Goal: Task Accomplishment & Management: Complete application form

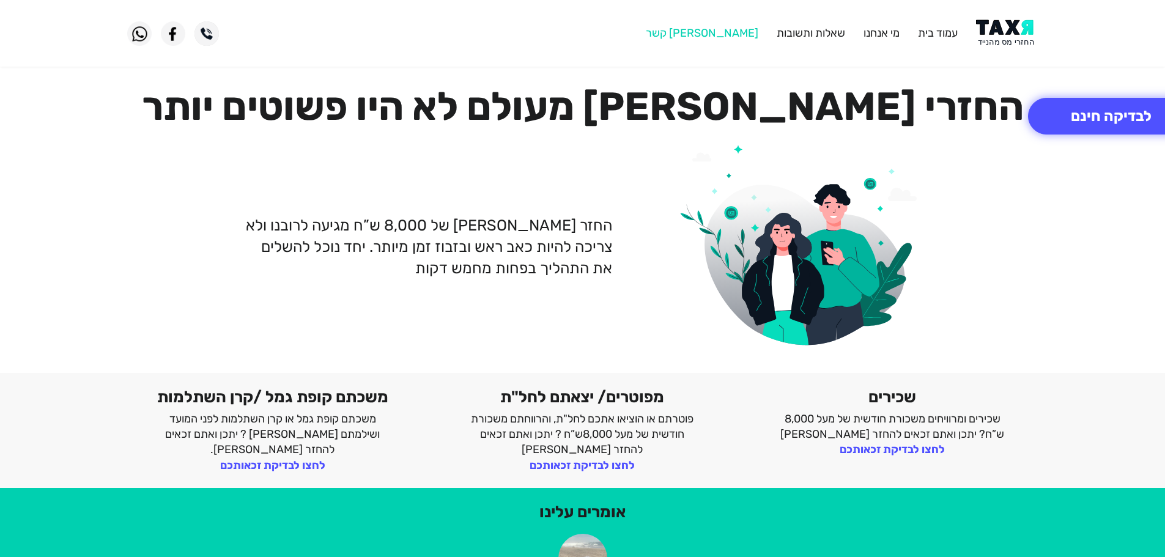
click at [749, 33] on link "[PERSON_NAME] קשר" at bounding box center [702, 32] width 112 height 13
click at [740, 31] on link "[PERSON_NAME] קשר" at bounding box center [702, 32] width 112 height 13
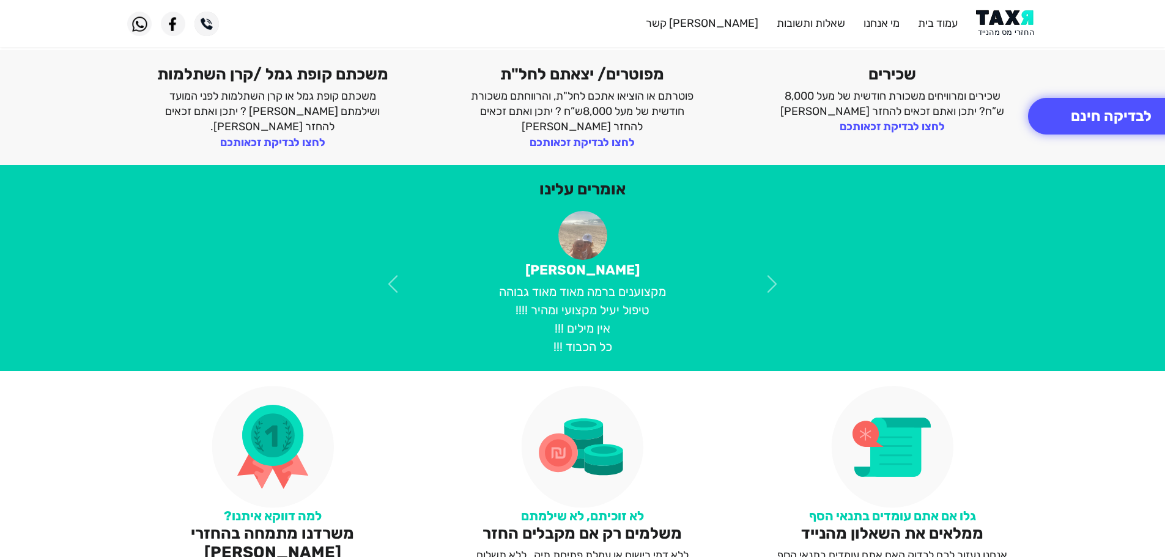
scroll to position [17, 0]
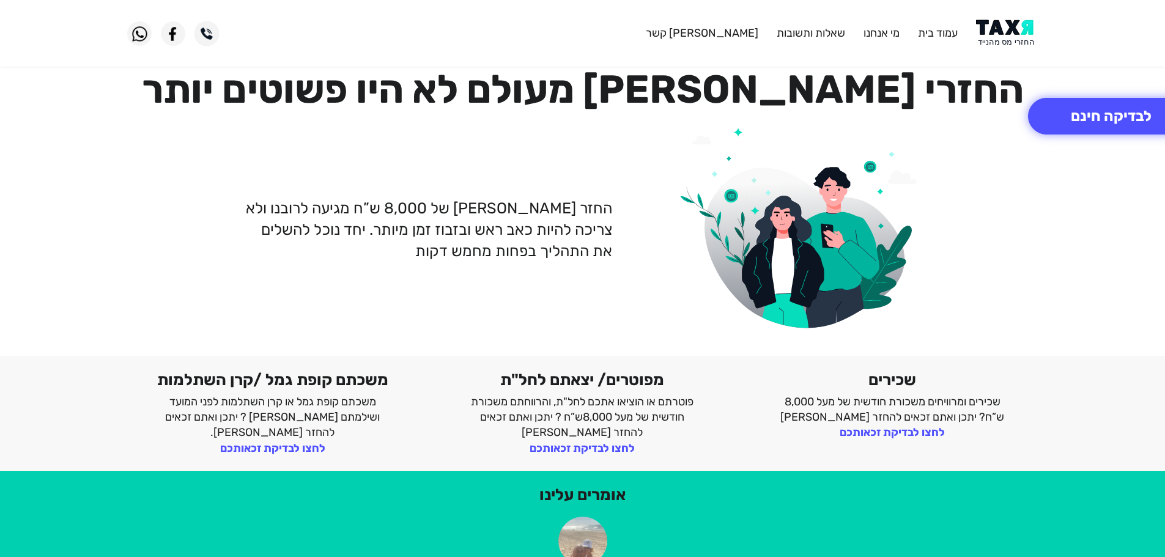
click at [207, 35] on img at bounding box center [206, 33] width 24 height 24
click at [755, 31] on link "[PERSON_NAME] קשר" at bounding box center [702, 32] width 112 height 13
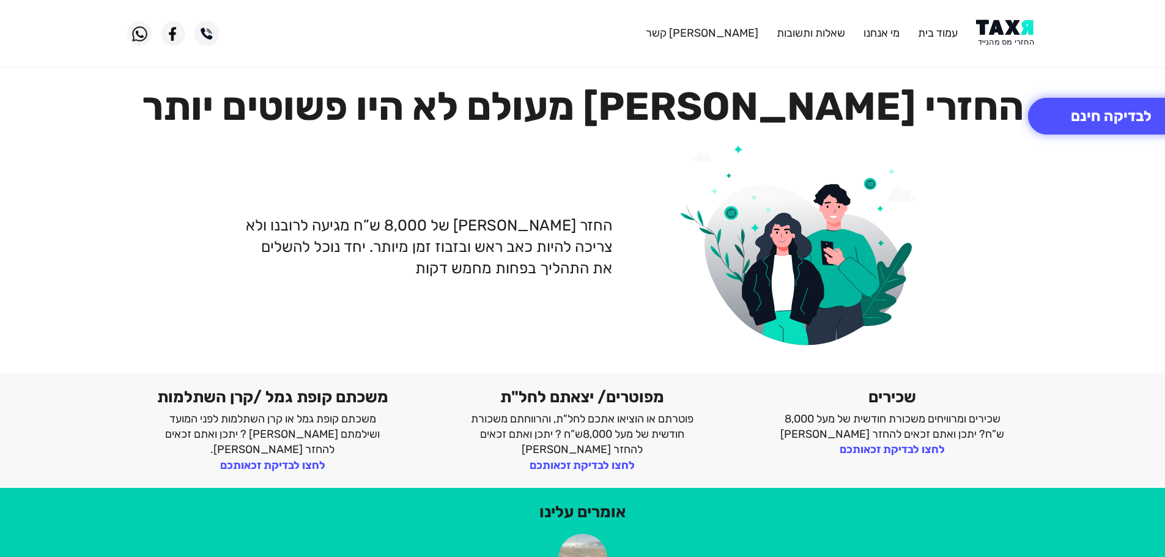
click at [984, 42] on img at bounding box center [1007, 34] width 62 height 28
click at [737, 37] on link "[PERSON_NAME] קשר" at bounding box center [702, 32] width 112 height 13
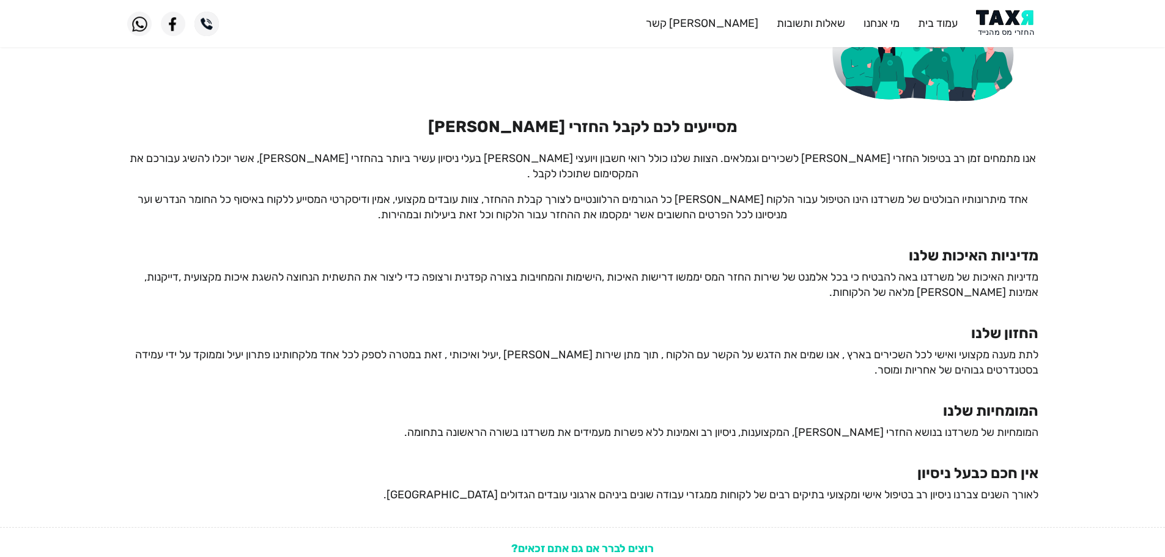
scroll to position [301, 0]
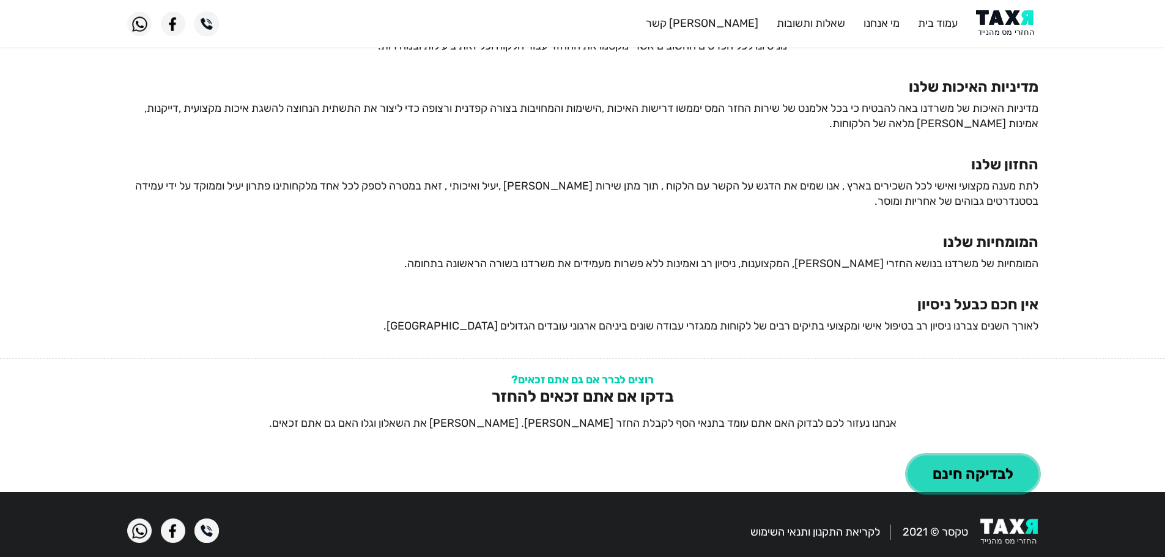
click at [982, 468] on button "לבדיקה חינם" at bounding box center [972, 473] width 131 height 37
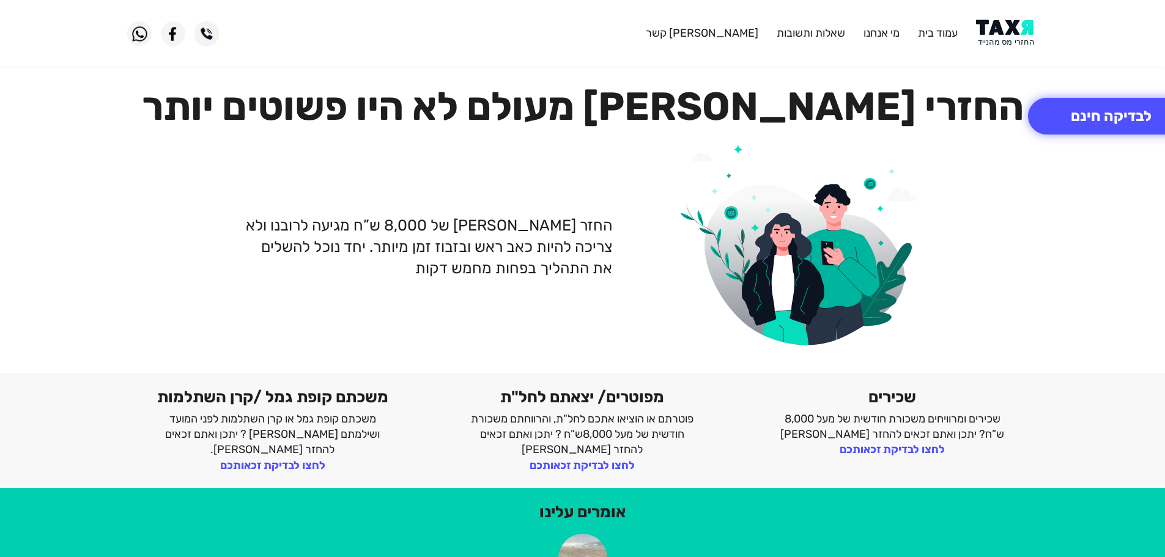
click at [208, 32] on img at bounding box center [206, 33] width 24 height 24
click at [131, 36] on img at bounding box center [139, 33] width 24 height 24
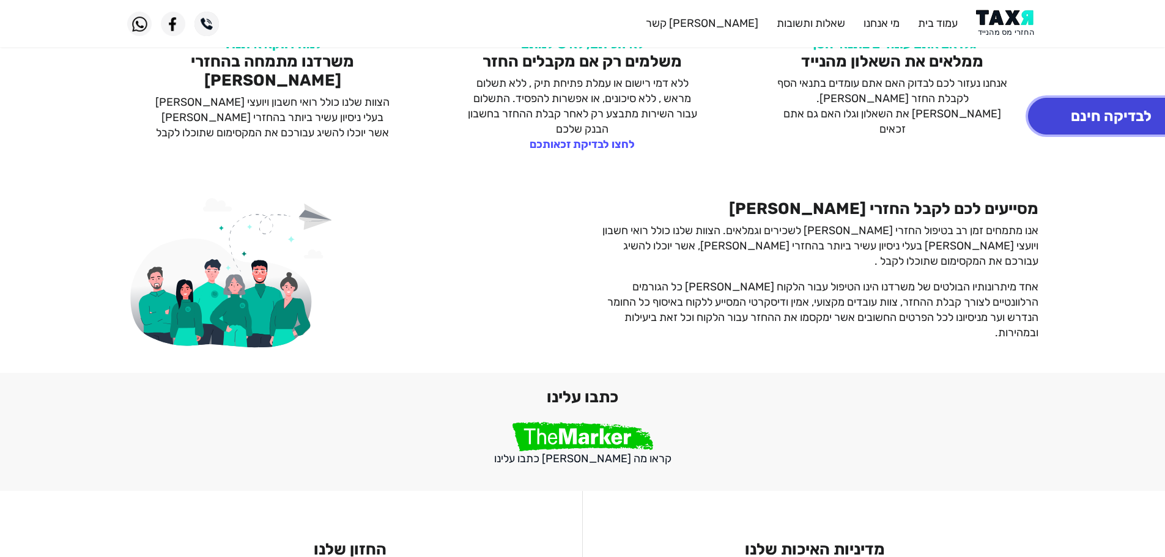
click at [1088, 114] on button "לבדיקה חינם" at bounding box center [1111, 116] width 166 height 37
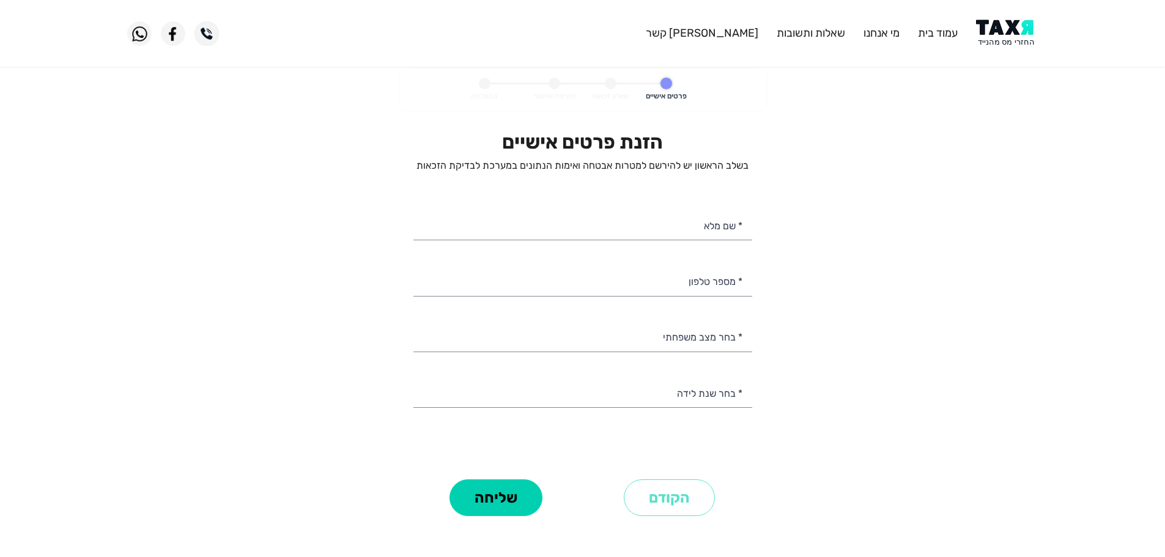
select select
click at [699, 221] on input "* שם מלא" at bounding box center [582, 224] width 339 height 31
click at [700, 229] on input "* שם מלא" at bounding box center [582, 224] width 339 height 31
click at [691, 298] on div "הזנת פרטים אישיים בשלב הראשון יש להירשם למטרות אבטחה ואימות הנתונים במערכת לבדי…" at bounding box center [582, 302] width 339 height 345
click at [710, 232] on input "* שם מלא" at bounding box center [582, 224] width 339 height 31
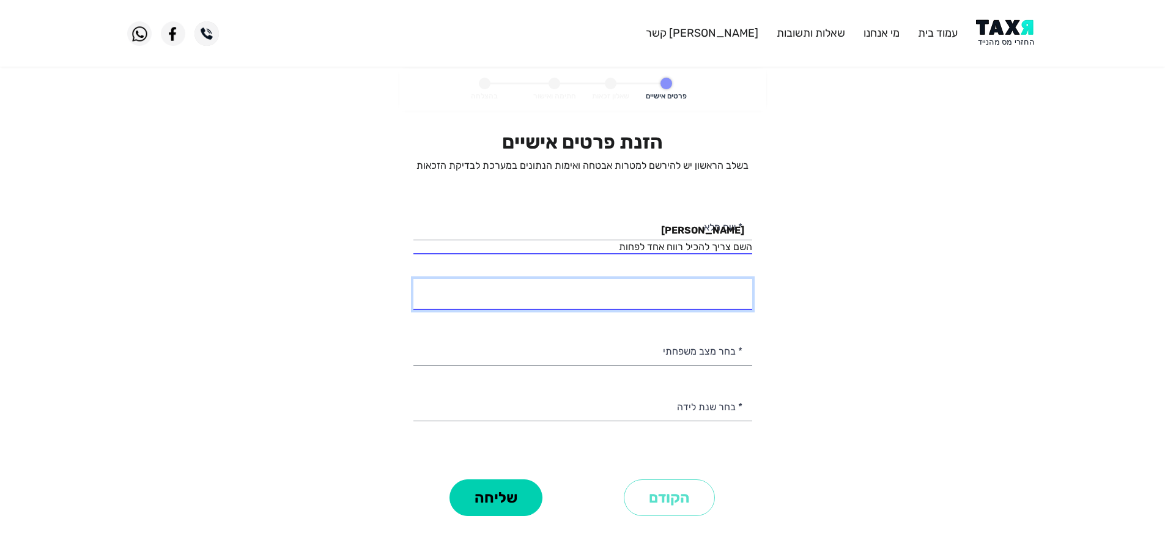
click at [688, 265] on div "הזנת פרטים אישיים בשלב הראשון יש להירשם למטרות אבטחה ואימות הנתונים במערכת לבדי…" at bounding box center [582, 302] width 339 height 345
click at [677, 230] on input "הראל" at bounding box center [582, 224] width 339 height 31
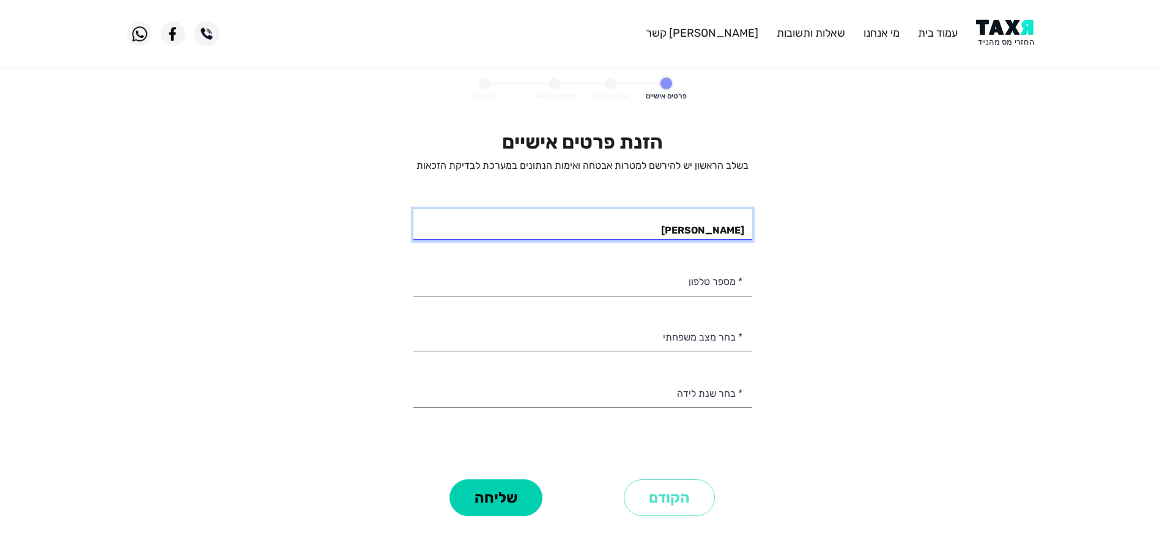
type input "[PERSON_NAME]"
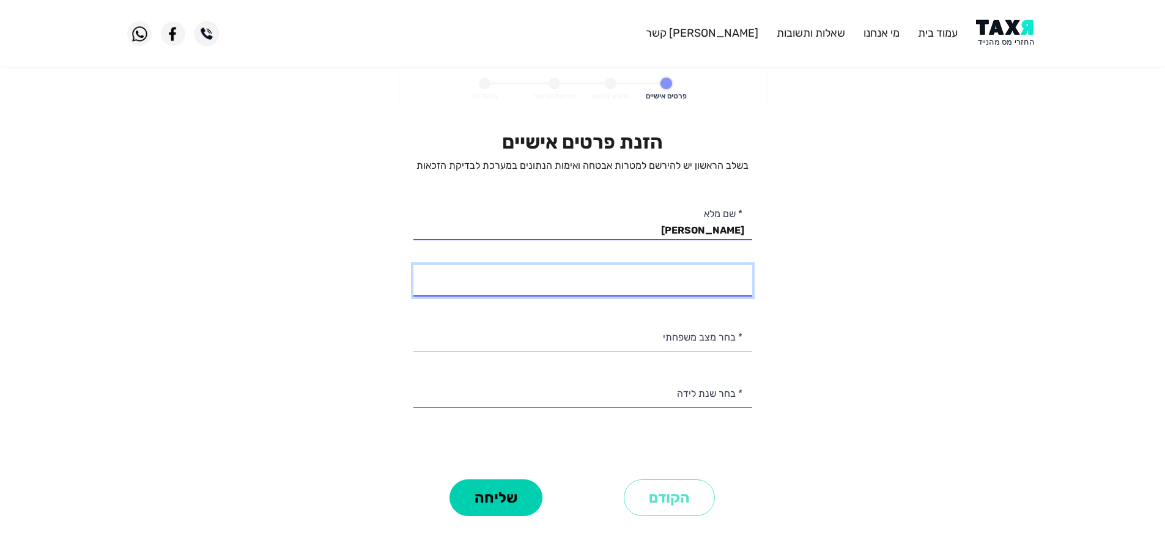
click at [710, 276] on input "* מספר טלפון" at bounding box center [582, 280] width 339 height 31
type input "054-2295494"
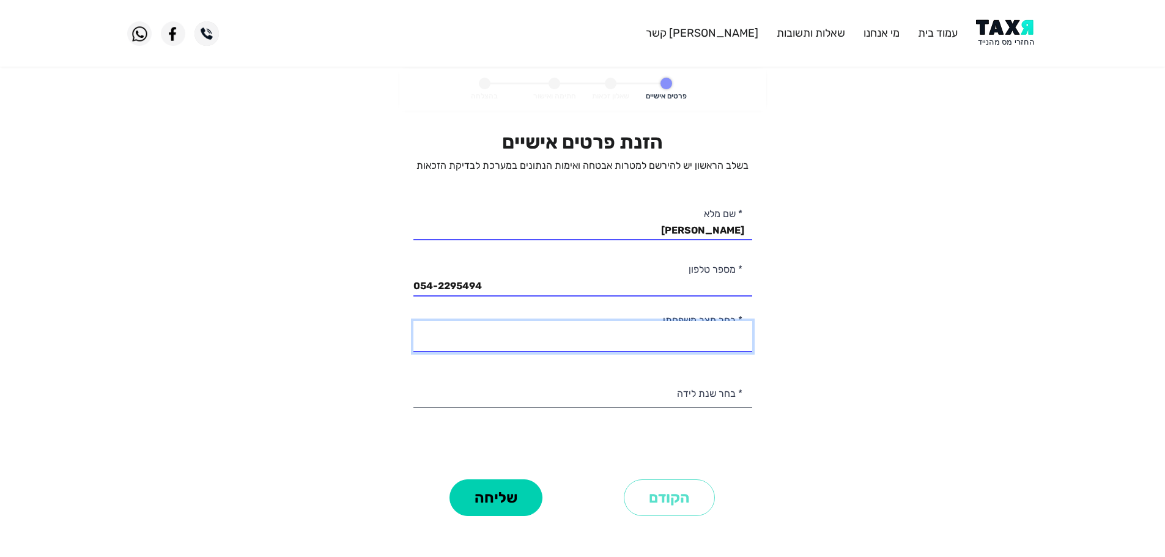
click at [705, 339] on select "רווק/ה נשוי/אה גרוש/ה אלמן/נה" at bounding box center [582, 336] width 339 height 31
select select "2: Married"
click at [413, 321] on select "רווק/ה נשוי/אה גרוש/ה אלמן/נה" at bounding box center [582, 336] width 339 height 31
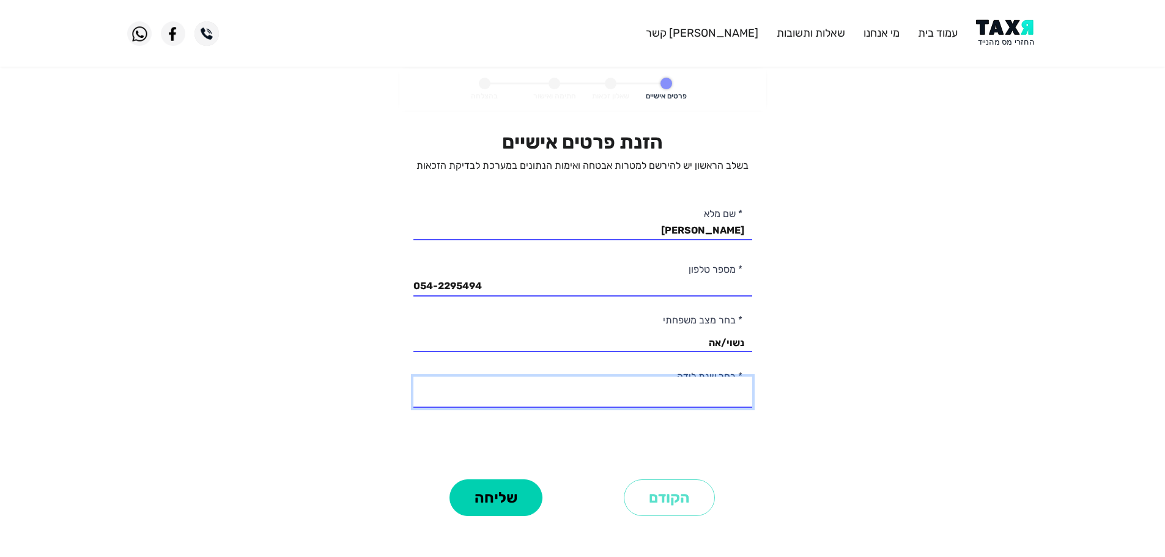
click at [718, 397] on select "2003 2002 2001 2000 1999 1998 1997 1996 1995 1994 1993 1992 1991 1990 1989 1988…" at bounding box center [582, 392] width 339 height 31
select select "14: 1990"
click at [413, 377] on select "2003 2002 2001 2000 1999 1998 1997 1996 1995 1994 1993 1992 1991 1990 1989 1988…" at bounding box center [582, 392] width 339 height 31
click at [502, 499] on button "שליחה" at bounding box center [495, 497] width 93 height 37
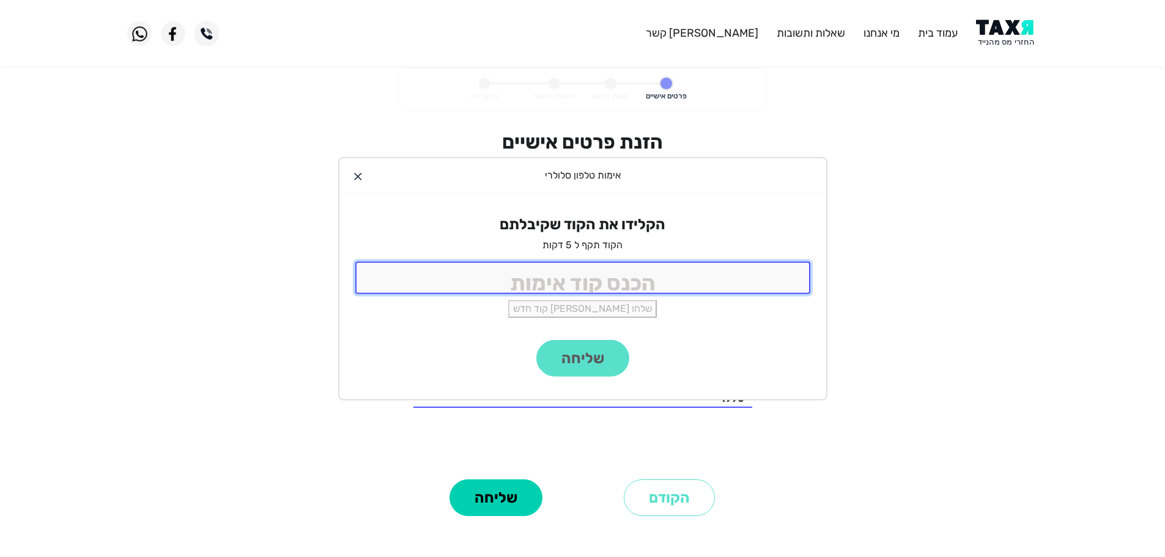
click at [619, 278] on input "tel" at bounding box center [582, 278] width 455 height 32
type input "3176"
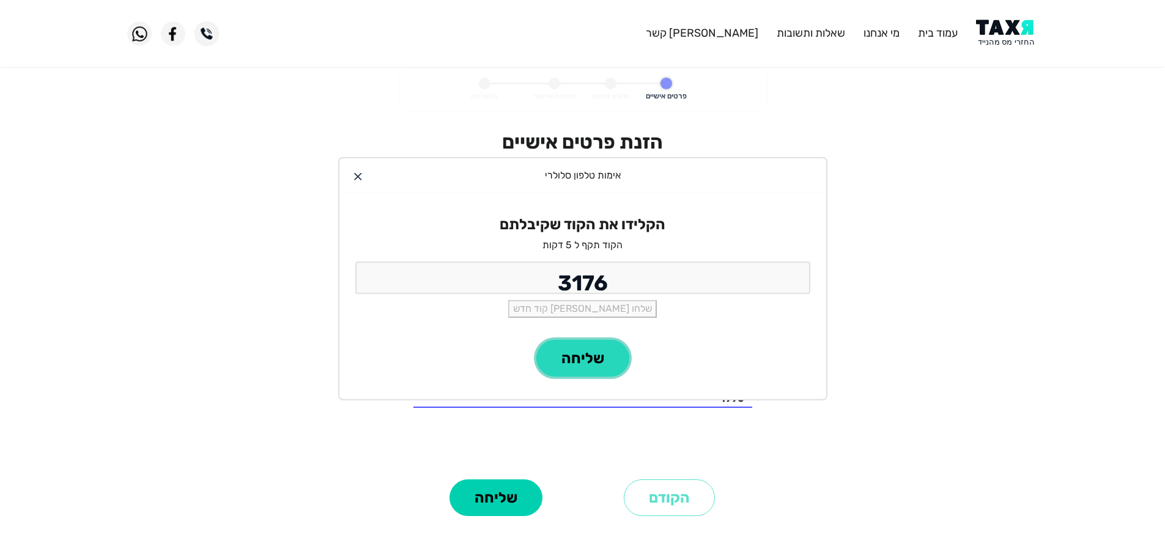
click at [589, 370] on button "שליחה" at bounding box center [582, 358] width 93 height 37
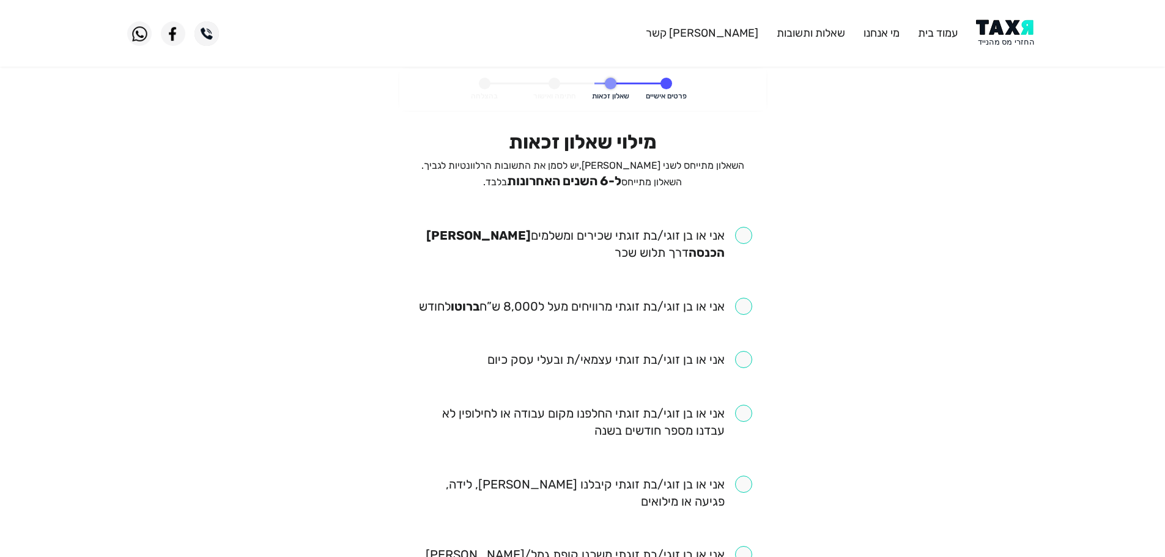
click at [749, 237] on input "checkbox" at bounding box center [582, 244] width 339 height 34
checkbox input "true"
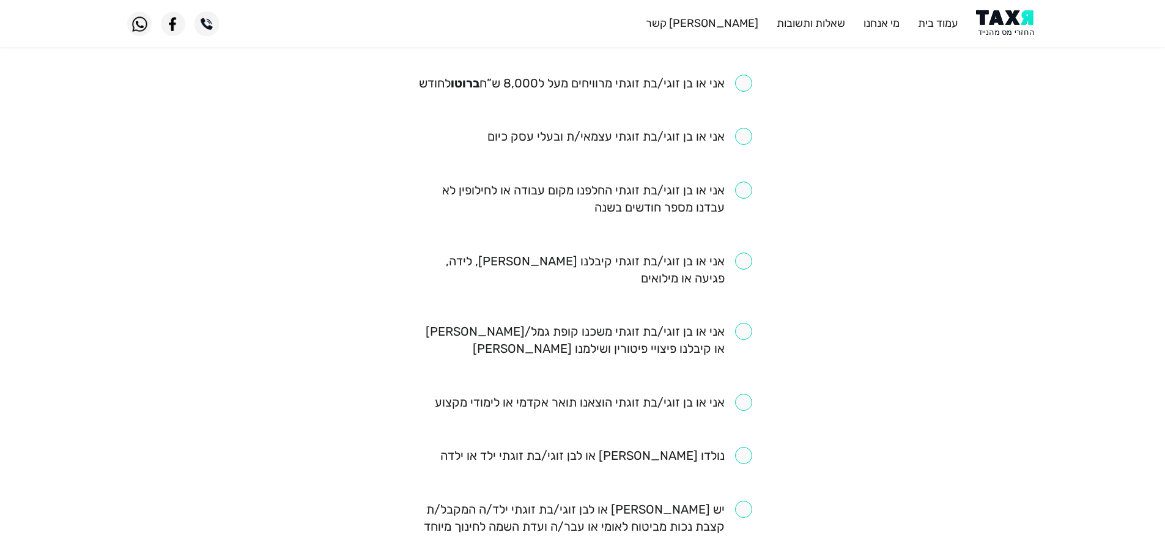
scroll to position [245, 0]
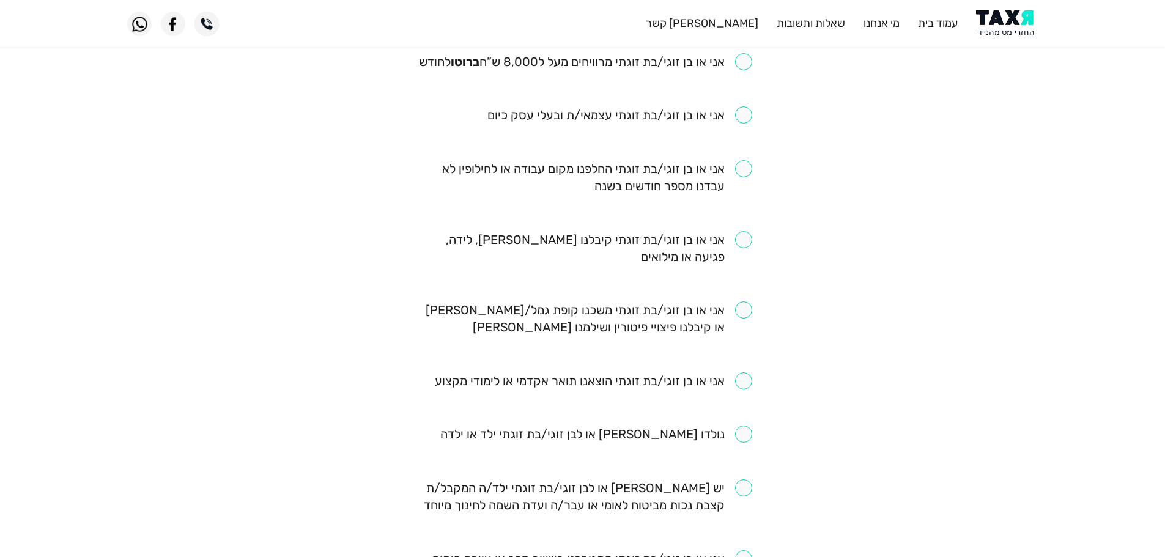
click at [742, 240] on input "checkbox" at bounding box center [582, 248] width 339 height 34
checkbox input "true"
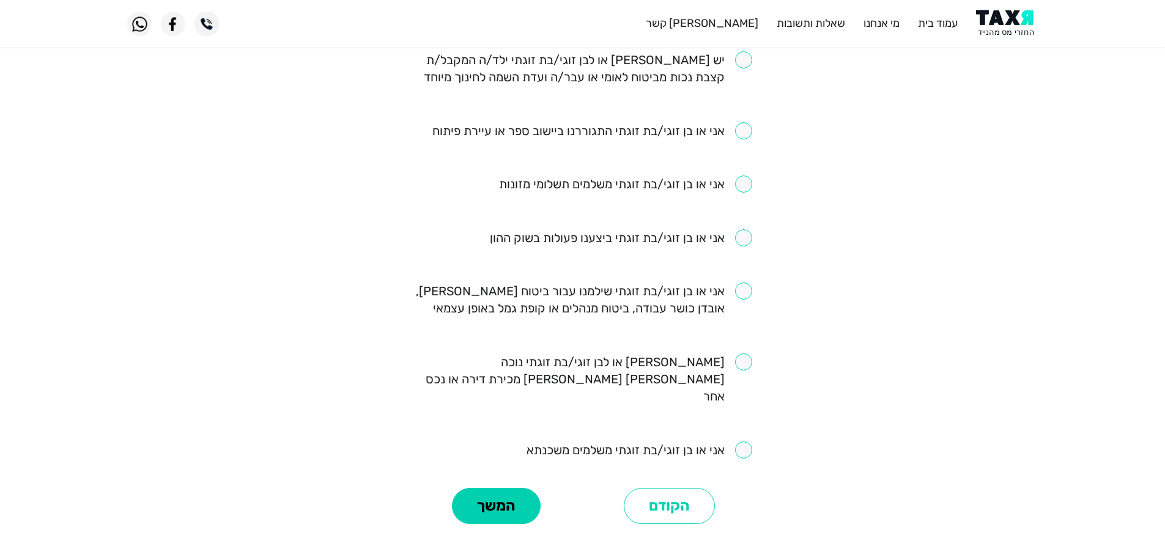
scroll to position [750, 0]
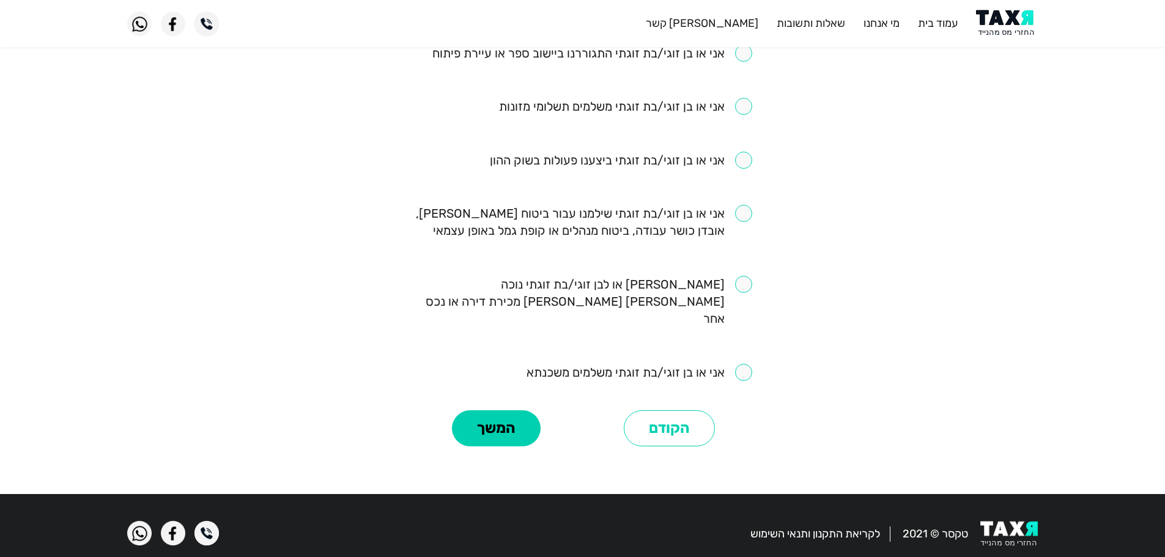
click at [745, 364] on input "checkbox" at bounding box center [639, 372] width 226 height 17
checkbox input "true"
click at [748, 286] on input "checkbox" at bounding box center [582, 301] width 339 height 51
checkbox input "true"
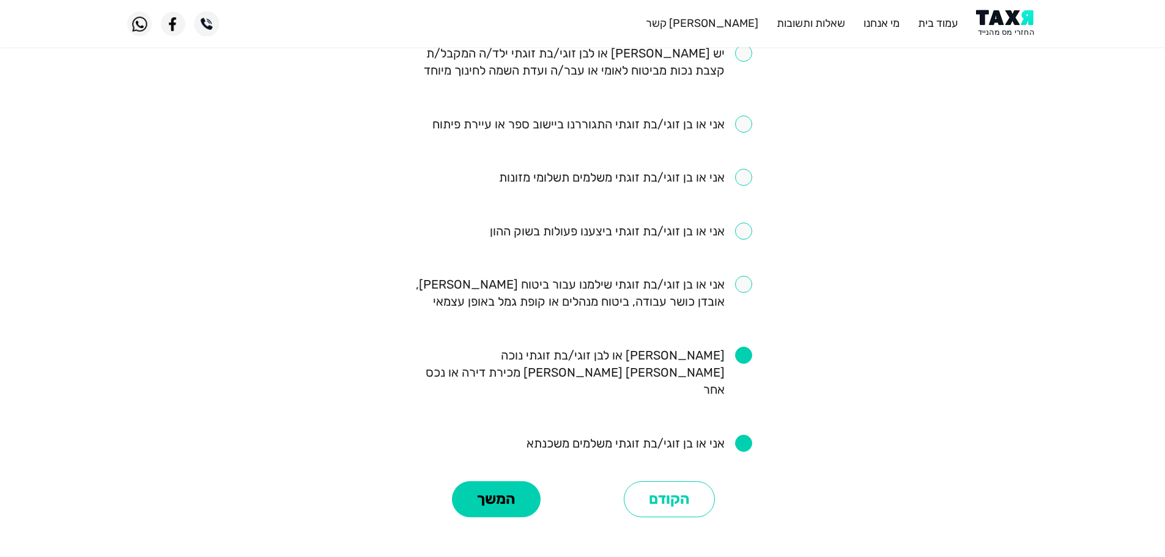
scroll to position [689, 0]
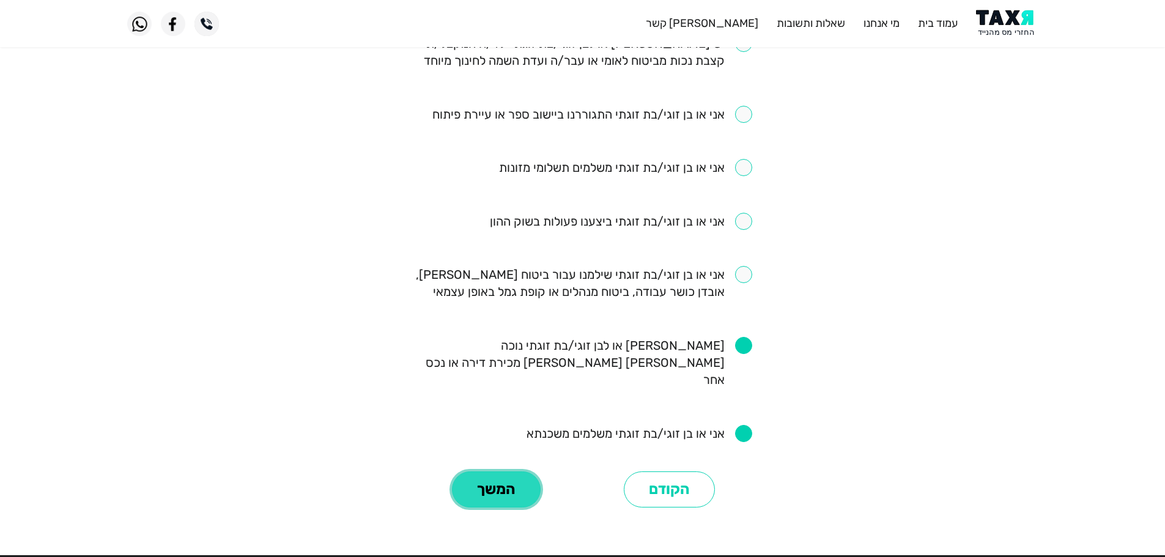
click at [506, 471] on button "המשך" at bounding box center [496, 489] width 89 height 37
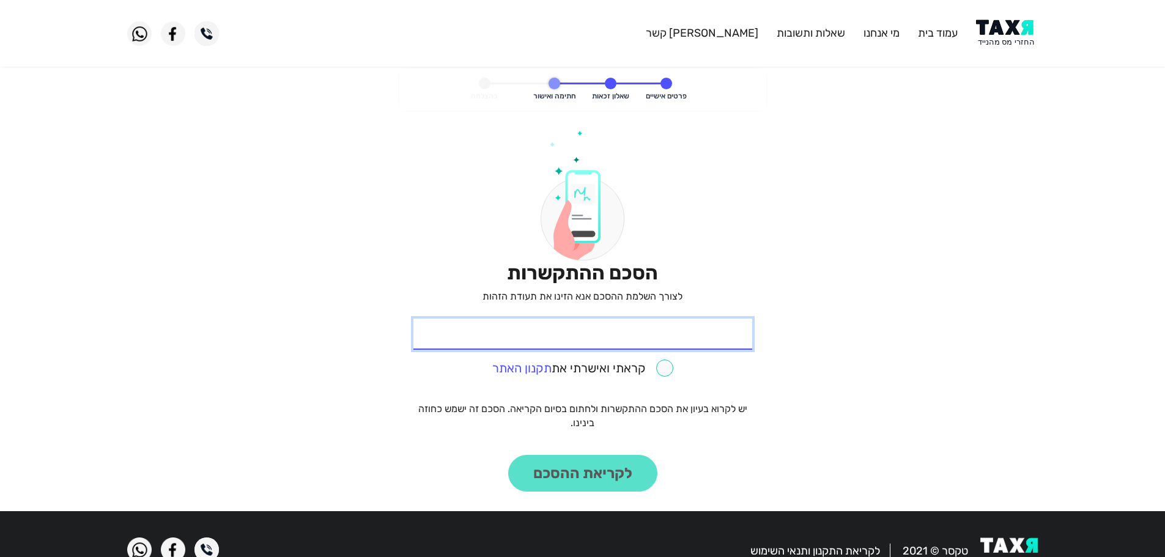
click at [664, 345] on input "* תעודת זהות" at bounding box center [582, 333] width 339 height 31
type input "304871692"
click at [677, 369] on div "קראתי ואישרתי את תקנון האתר" at bounding box center [582, 366] width 339 height 23
click at [673, 368] on input "checkbox" at bounding box center [582, 367] width 181 height 17
checkbox input "true"
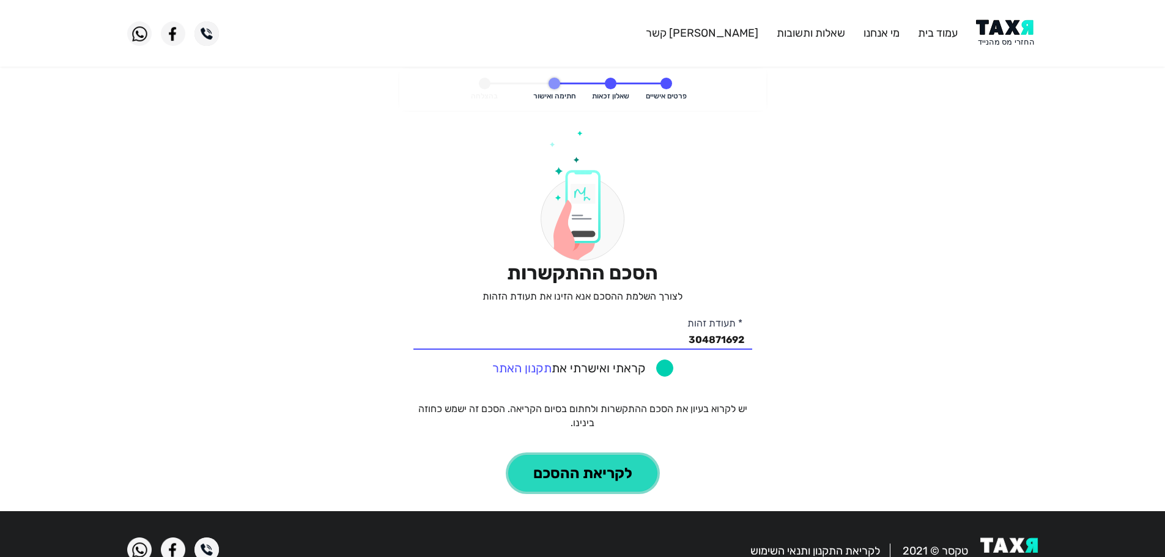
click at [587, 482] on button "לקריאת ההסכם" at bounding box center [582, 473] width 149 height 37
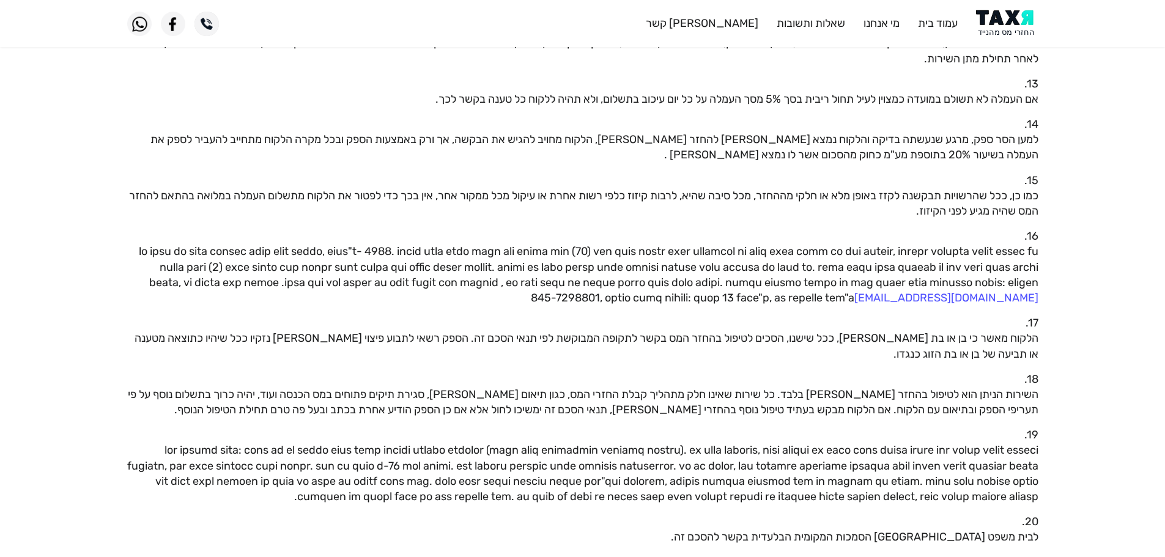
scroll to position [900, 0]
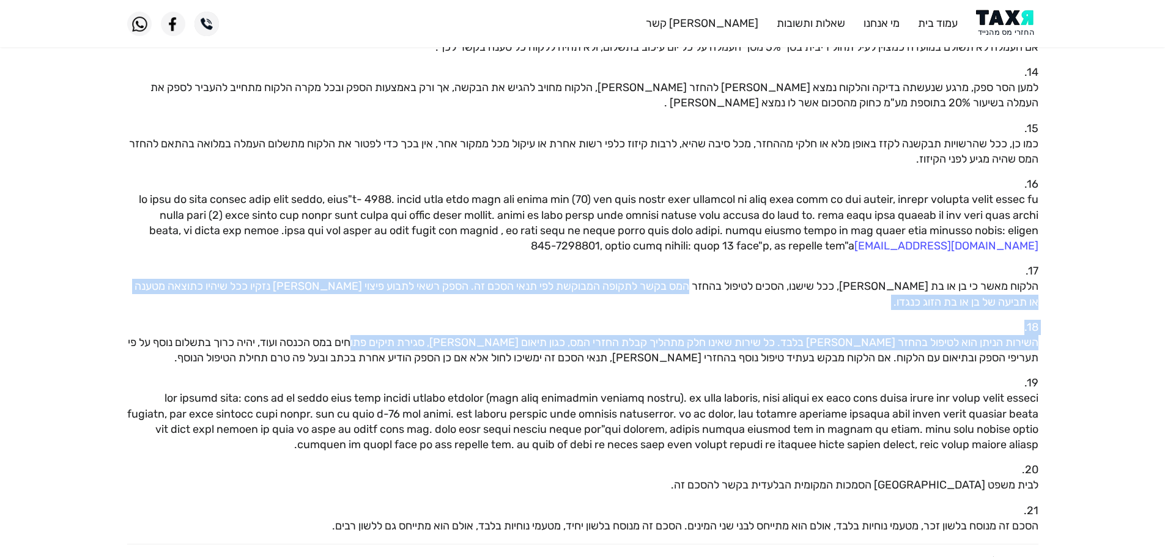
drag, startPoint x: 703, startPoint y: 260, endPoint x: 381, endPoint y: 314, distance: 326.6
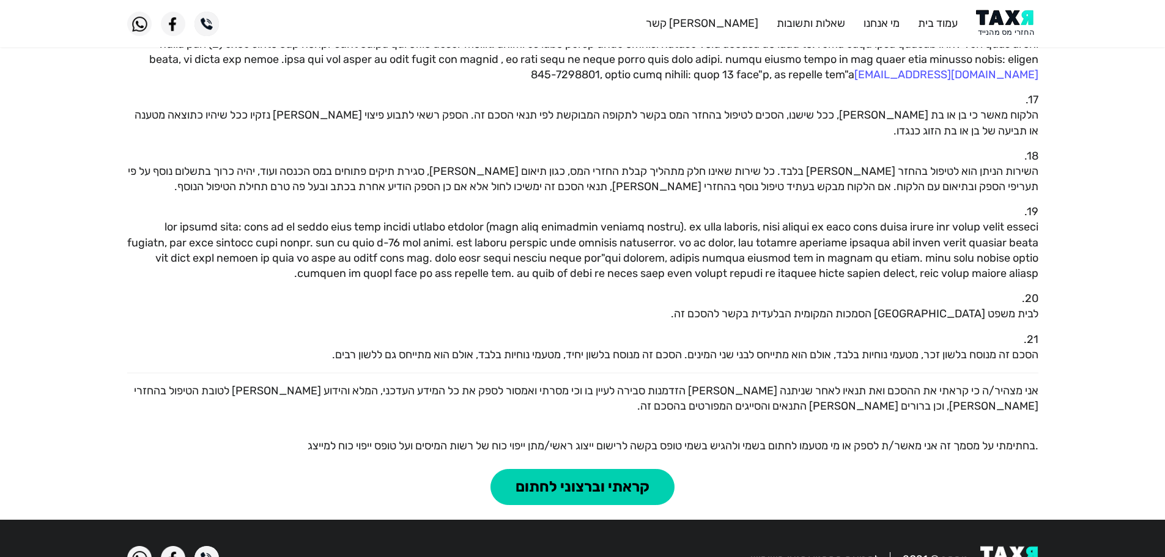
scroll to position [1084, 0]
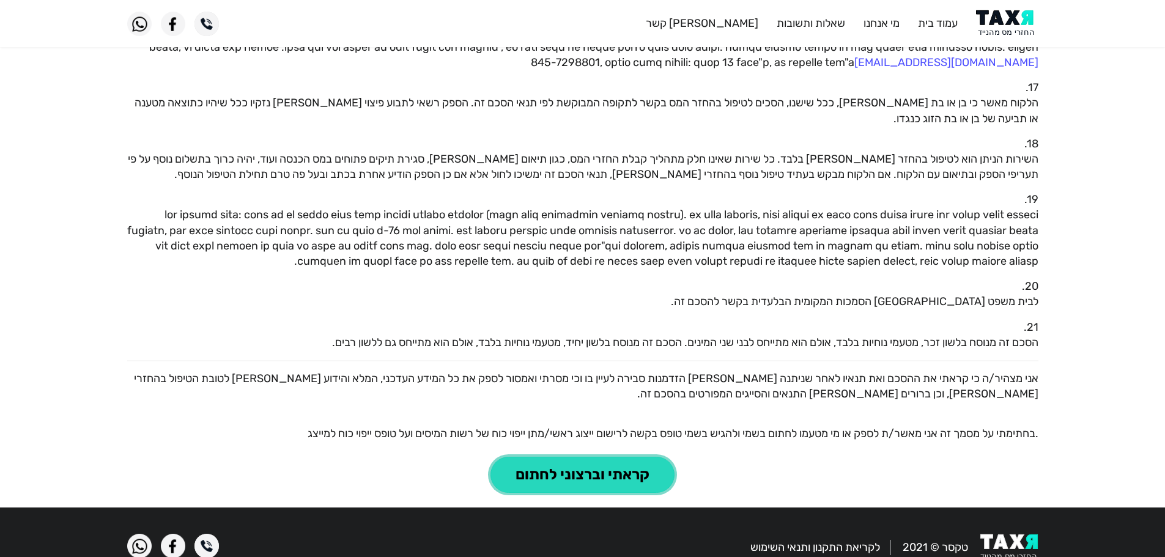
click at [568, 457] on button "קראתי וברצוני לחתום" at bounding box center [582, 475] width 184 height 37
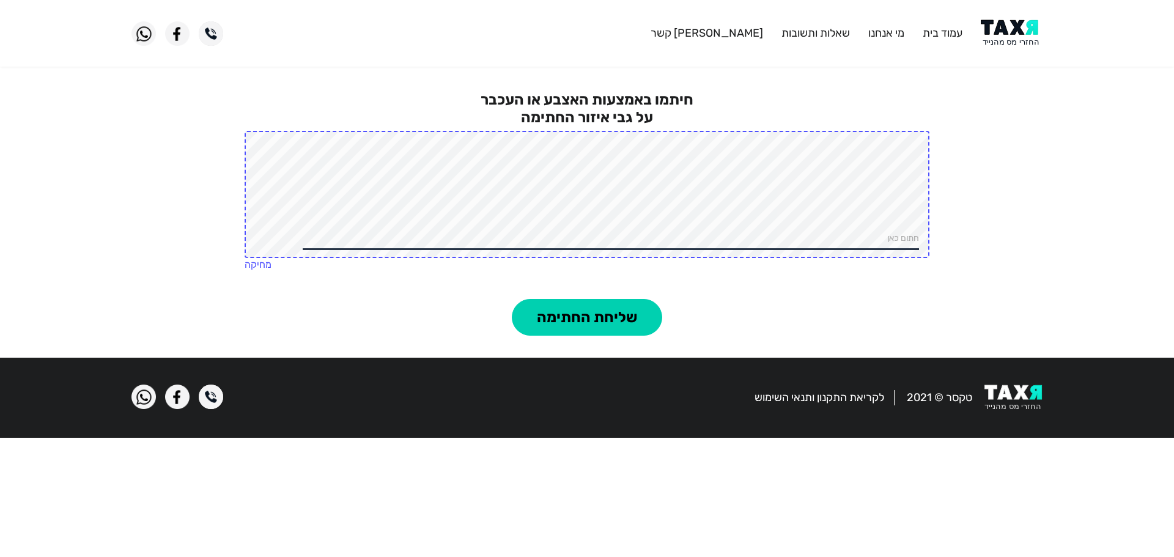
click at [147, 40] on img at bounding box center [143, 33] width 24 height 24
click at [262, 262] on link "מחיקה" at bounding box center [258, 265] width 27 height 12
click at [207, 400] on img at bounding box center [211, 397] width 24 height 24
click at [737, 35] on link "[PERSON_NAME] קשר" at bounding box center [706, 32] width 112 height 13
click at [174, 398] on img at bounding box center [177, 397] width 24 height 24
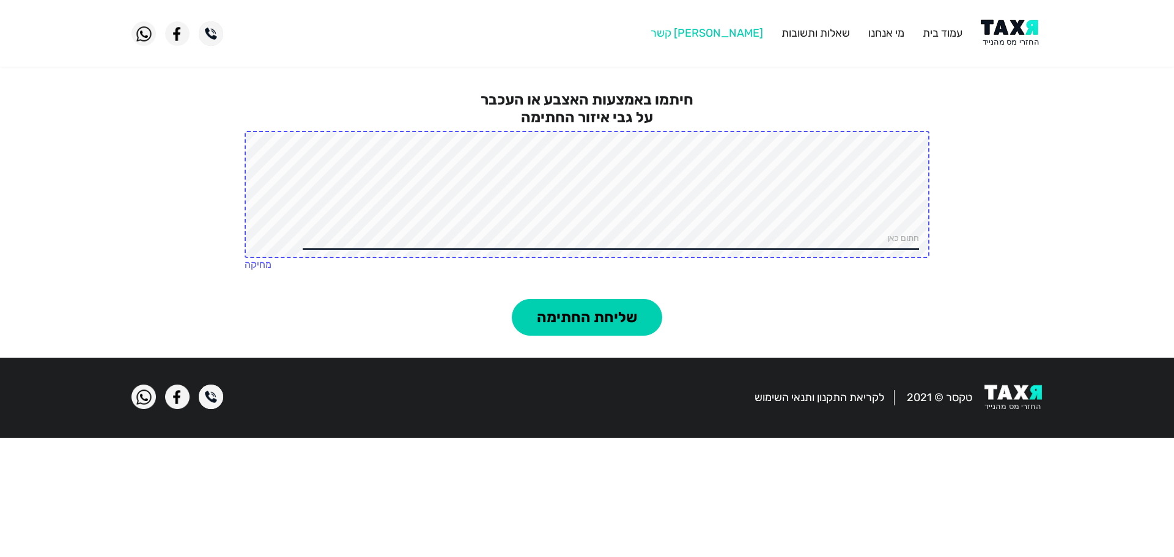
click at [745, 33] on link "[PERSON_NAME] קשר" at bounding box center [706, 32] width 112 height 13
click at [817, 37] on link "שאלות ותשובות" at bounding box center [815, 32] width 68 height 13
click at [984, 111] on div "חיתמו באמצעות האצבע או העכבר על גבי איזור החתימה חתום כאן מחיקה" at bounding box center [587, 183] width 1174 height 230
click at [565, 317] on button "שליחת החתימה" at bounding box center [587, 317] width 150 height 37
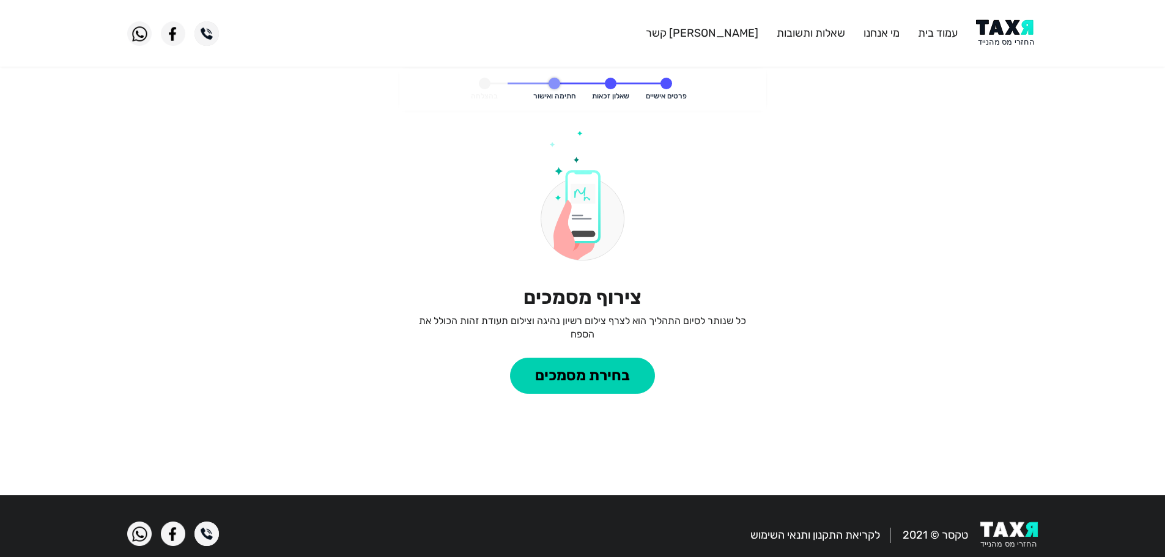
click at [583, 201] on img at bounding box center [582, 195] width 84 height 131
click at [592, 377] on button "בחירת מסמכים" at bounding box center [582, 376] width 145 height 37
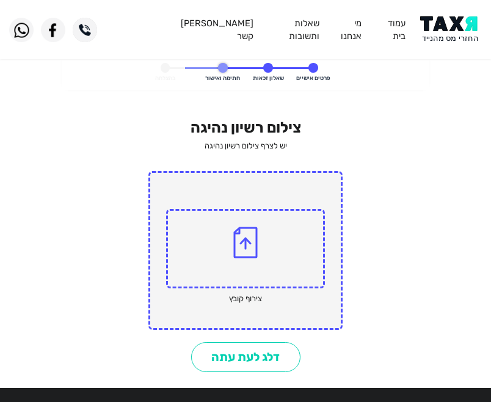
click at [254, 224] on span at bounding box center [245, 248] width 159 height 79
click at [0, 0] on input "file" at bounding box center [0, 0] width 0 height 0
click at [251, 252] on img at bounding box center [246, 243] width 24 height 32
click at [0, 0] on input "file" at bounding box center [0, 0] width 0 height 0
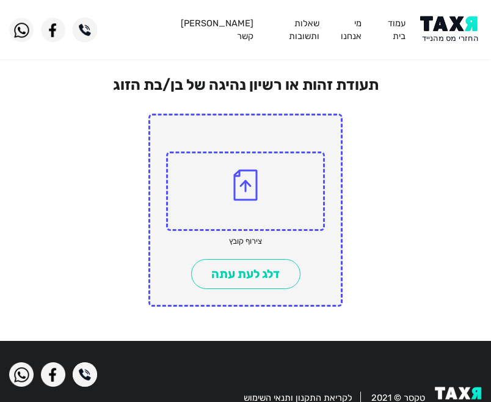
click at [260, 197] on span at bounding box center [245, 191] width 159 height 79
click at [0, 0] on input "file" at bounding box center [0, 0] width 0 height 0
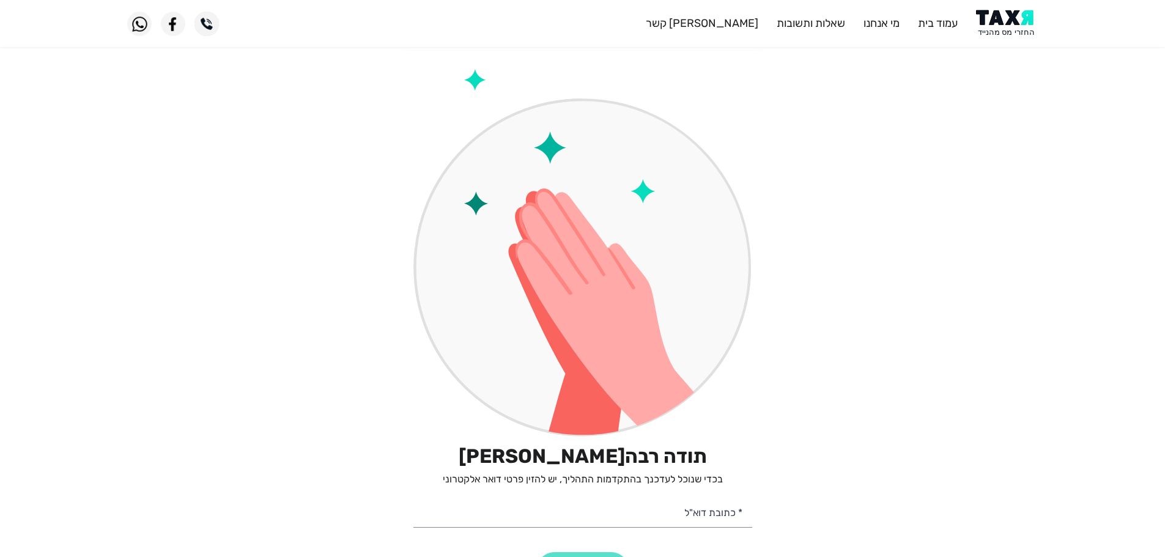
scroll to position [183, 0]
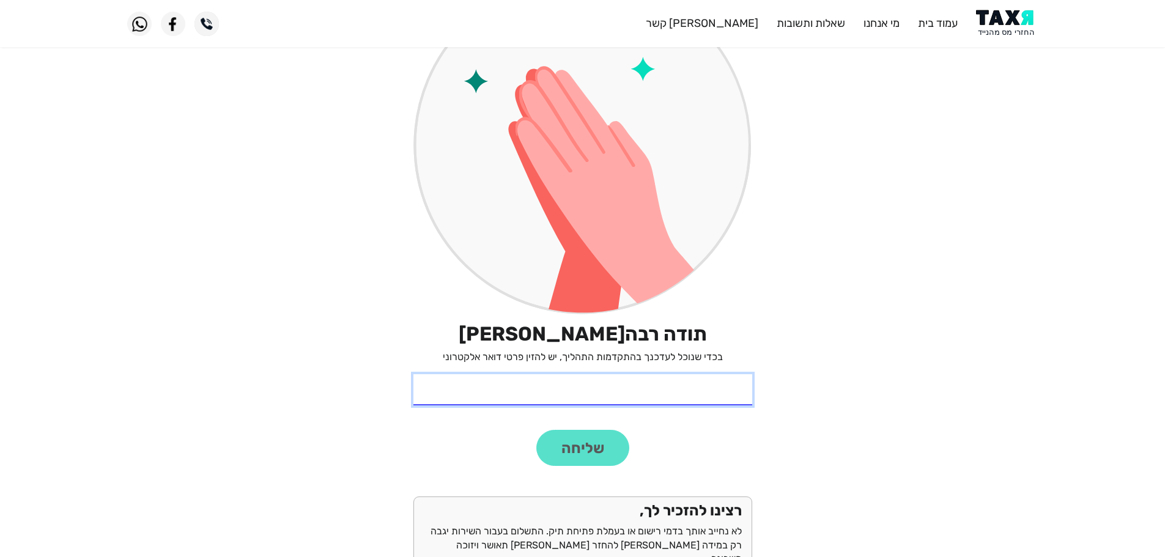
click at [679, 388] on input "* כתובת דוא"ל" at bounding box center [582, 389] width 339 height 31
type input "ד"
type input "[EMAIL_ADDRESS][DOMAIN_NAME]"
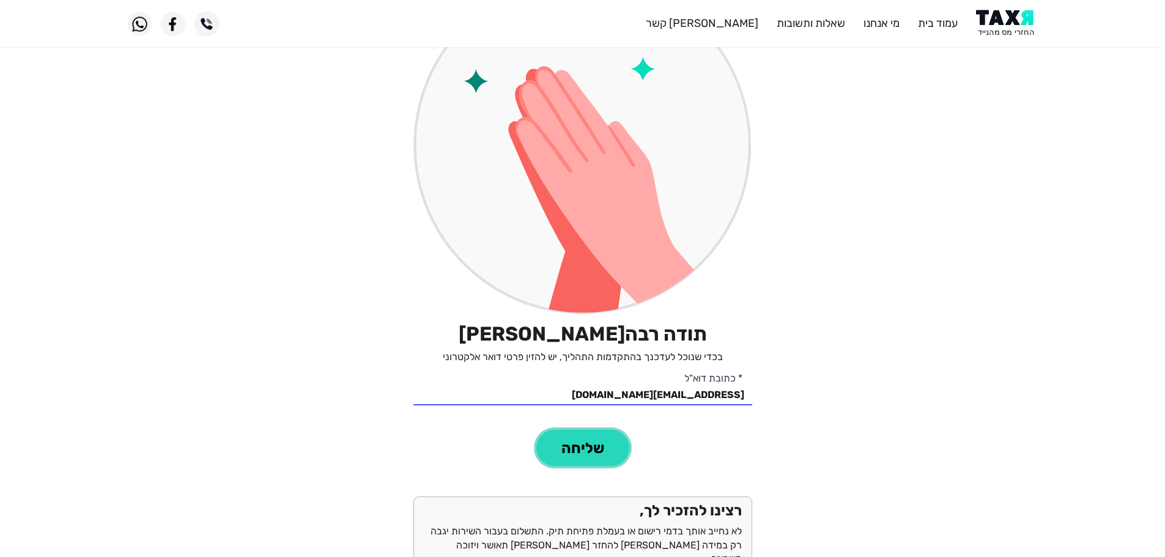
click at [605, 444] on button "שליחה" at bounding box center [582, 448] width 93 height 37
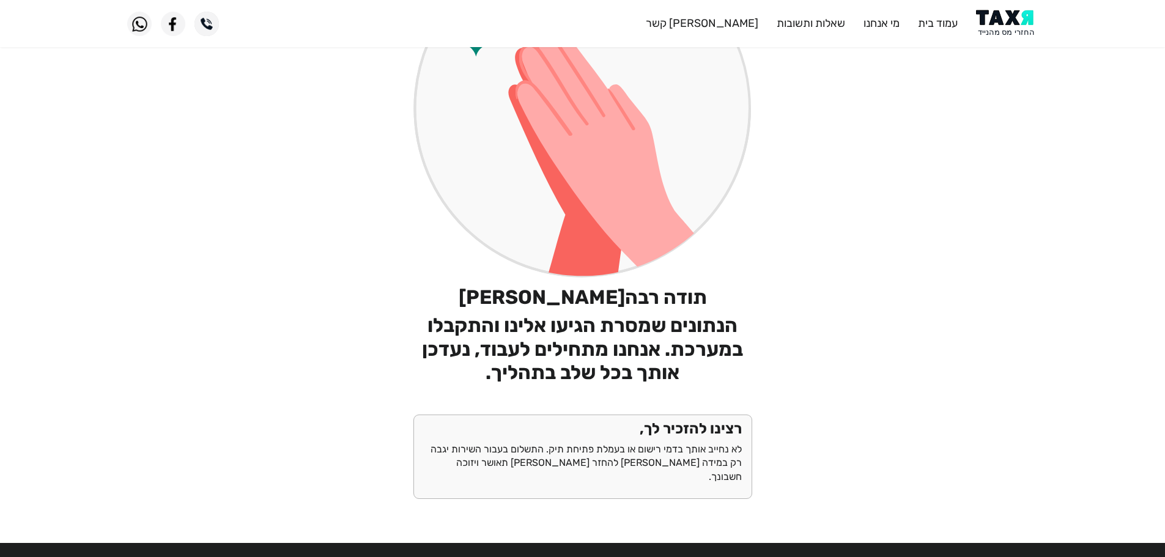
scroll to position [0, 0]
